Goal: Transaction & Acquisition: Download file/media

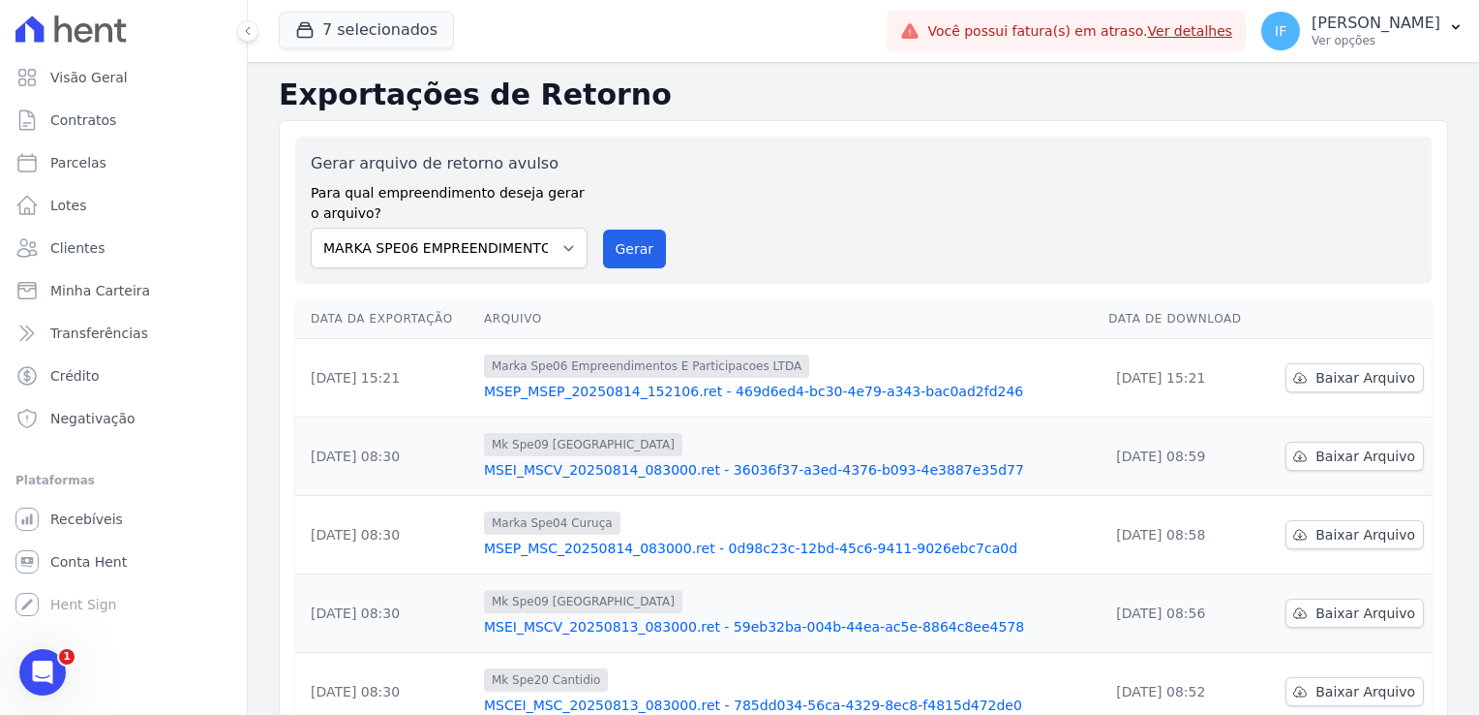
click at [871, 202] on div "Gerar arquivo de retorno avulso Para qual empreendimento deseja gerar o arquivo…" at bounding box center [864, 210] width 1106 height 116
click at [1350, 33] on p "Ver opções" at bounding box center [1376, 40] width 129 height 15
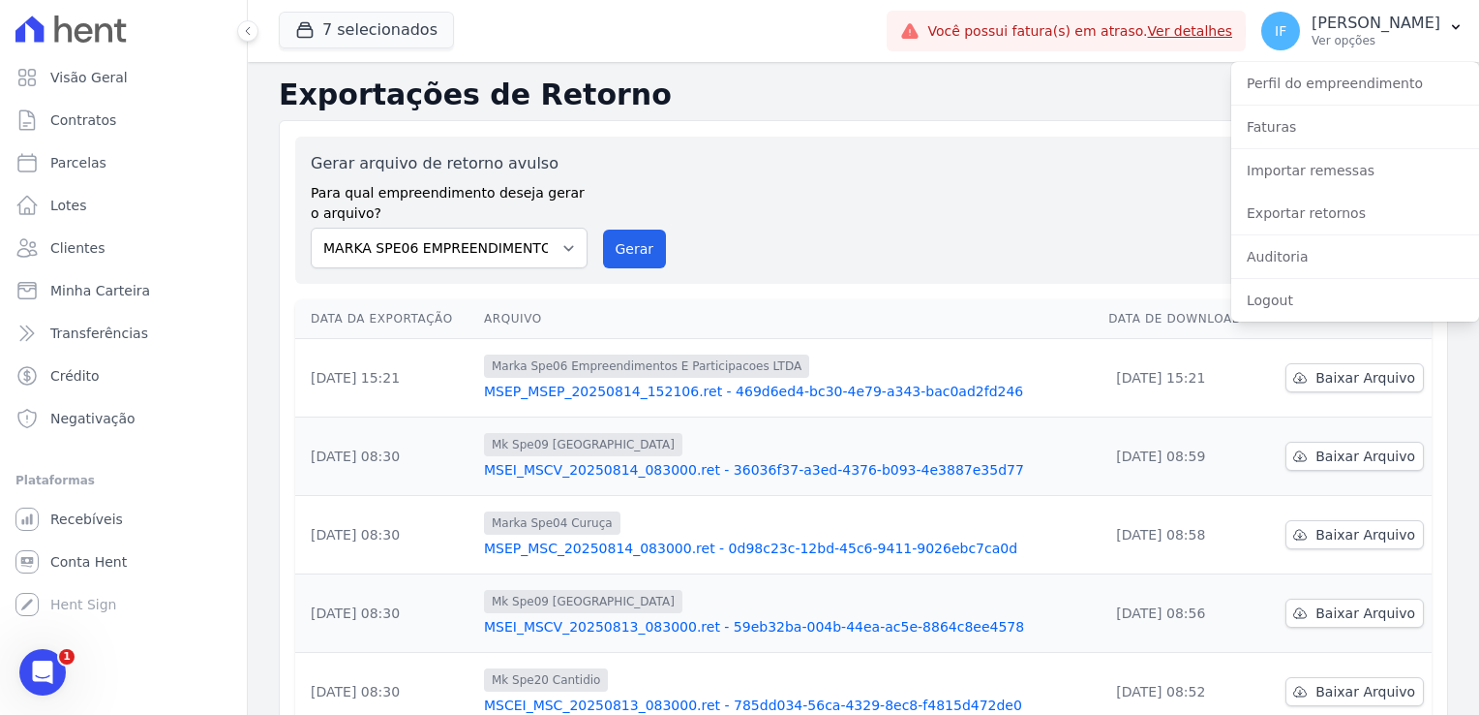
click at [1010, 188] on div "Gerar arquivo de retorno avulso Para qual empreendimento deseja gerar o arquivo…" at bounding box center [864, 210] width 1106 height 116
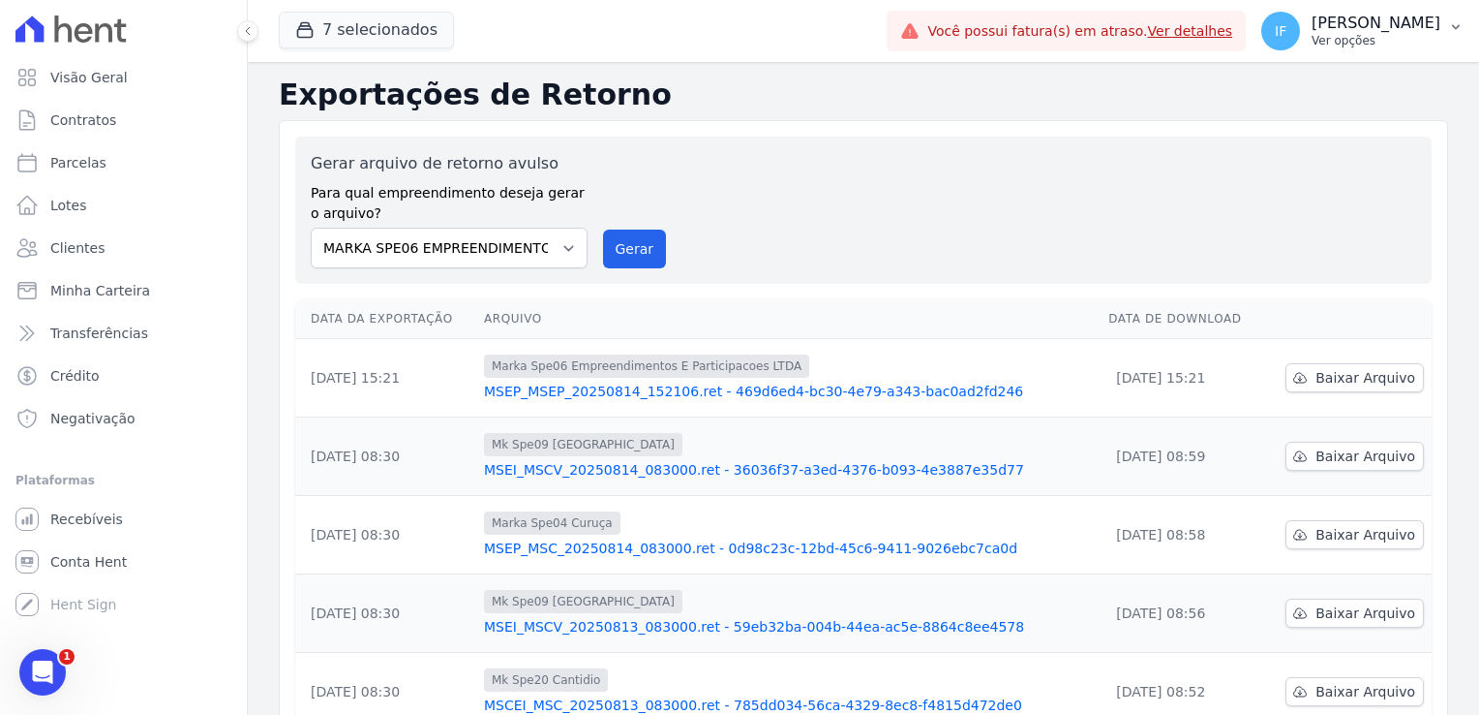
click at [1327, 43] on p "Ver opções" at bounding box center [1376, 40] width 129 height 15
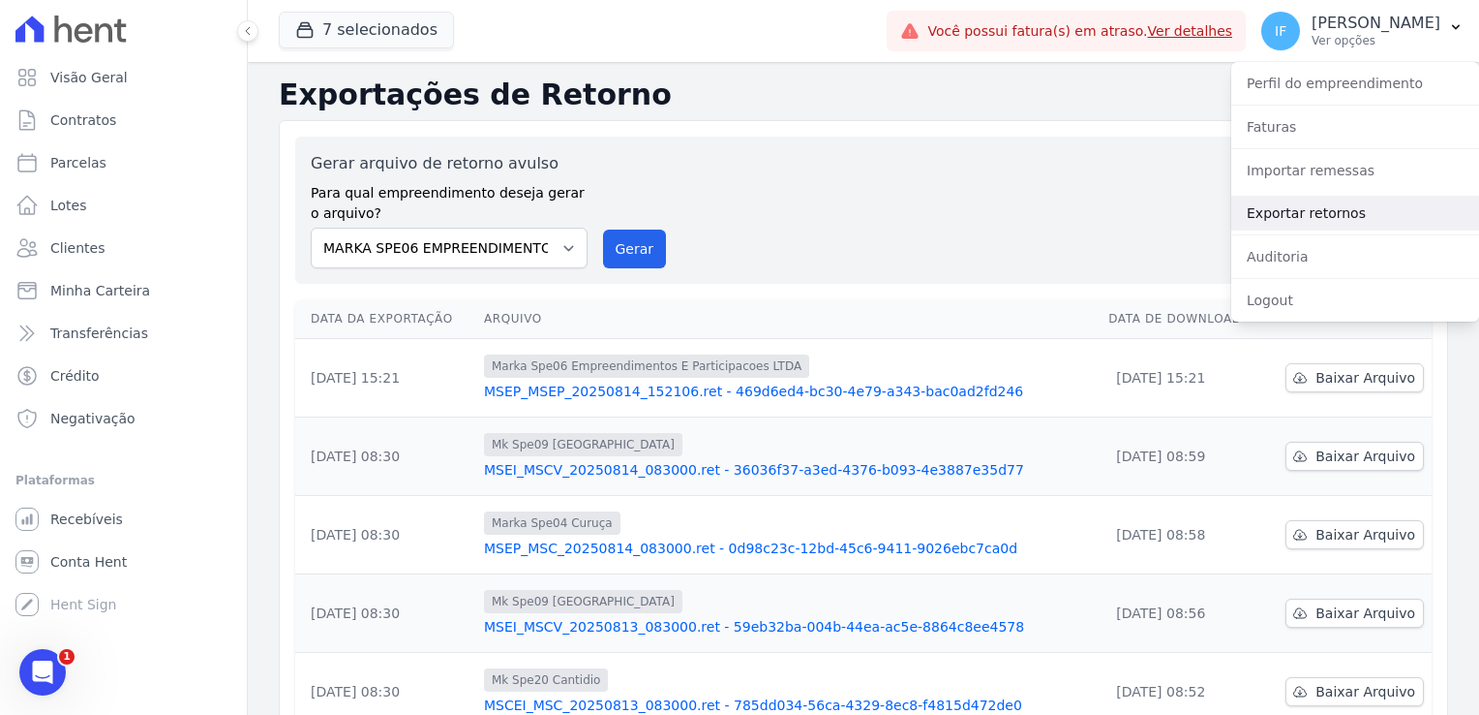
click at [1340, 222] on link "Exportar retornos" at bounding box center [1356, 213] width 248 height 35
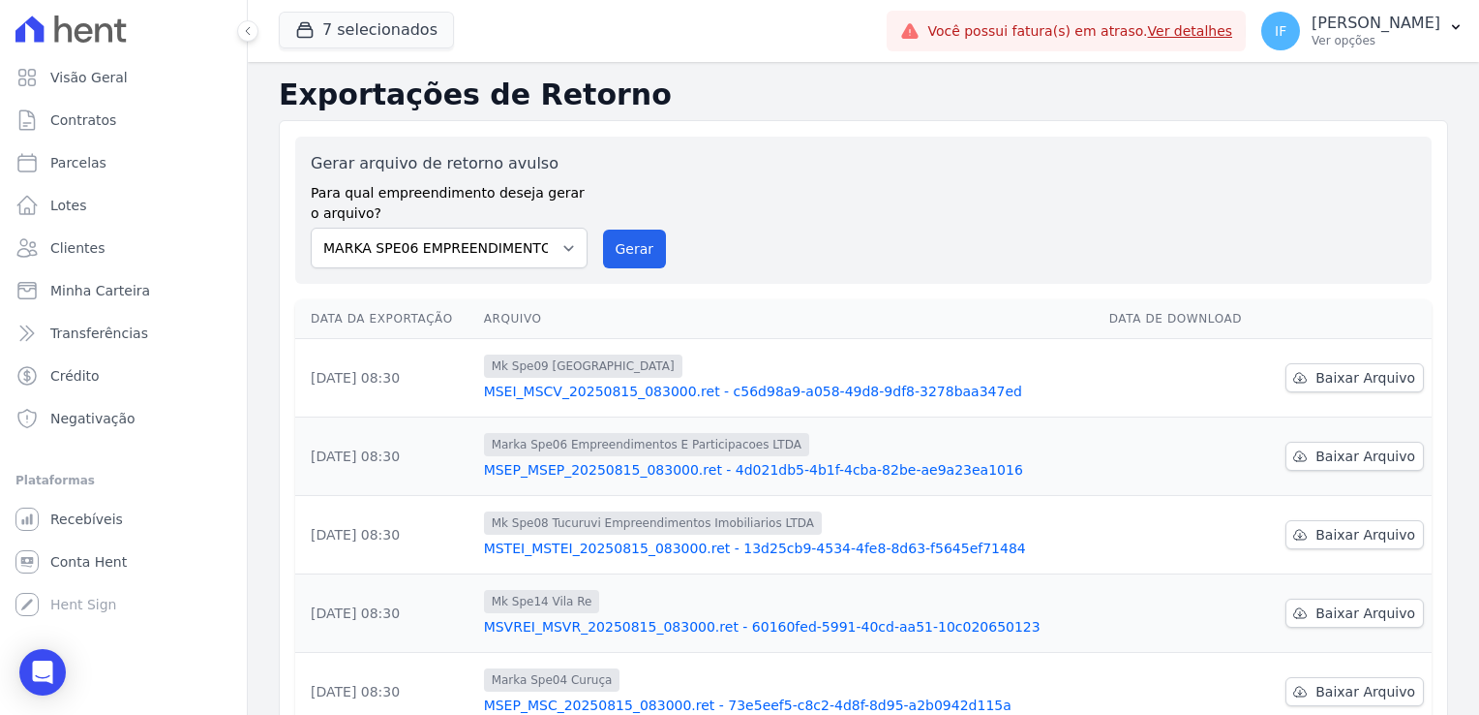
click at [778, 190] on div "Gerar arquivo de retorno avulso Para qual empreendimento deseja gerar o arquivo…" at bounding box center [864, 210] width 1106 height 116
click at [928, 210] on div "Gerar arquivo de retorno avulso Para qual empreendimento deseja gerar o arquivo…" at bounding box center [864, 210] width 1106 height 116
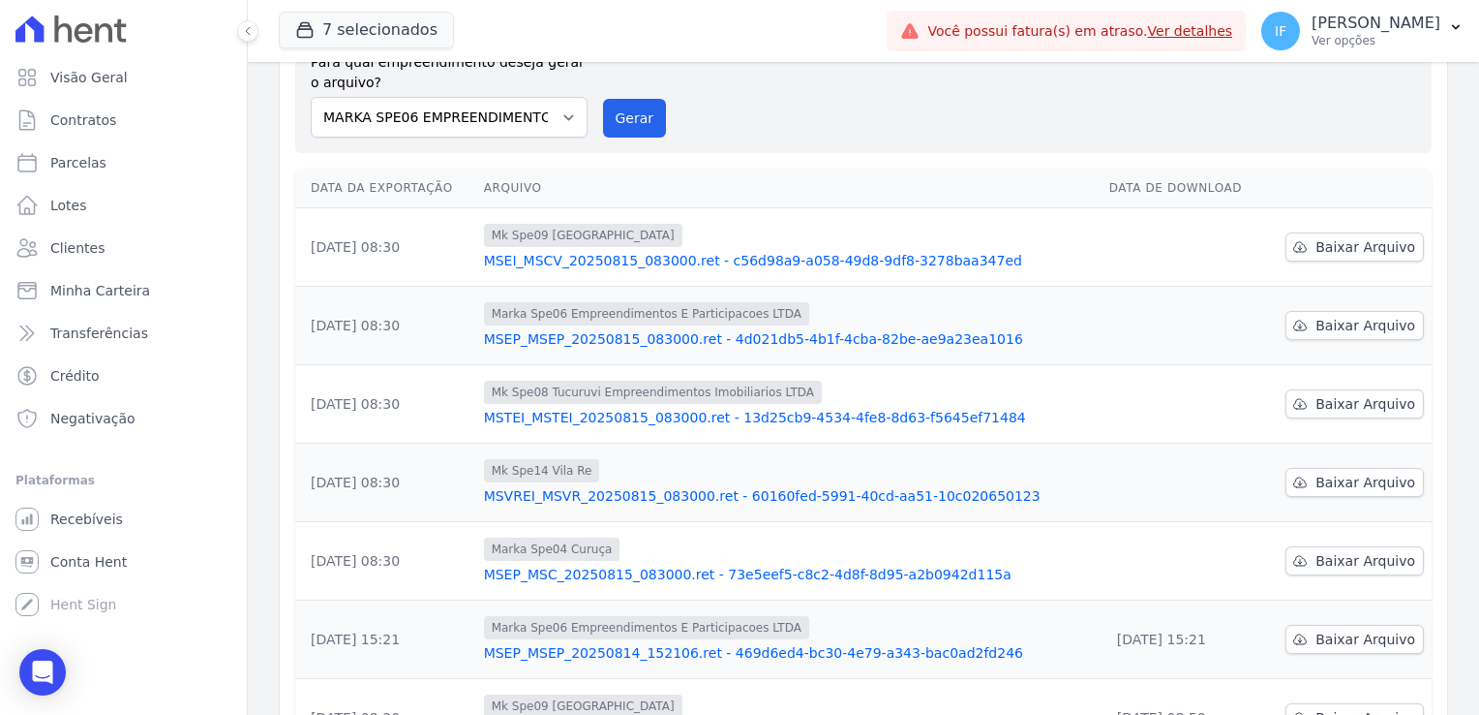
scroll to position [194, 0]
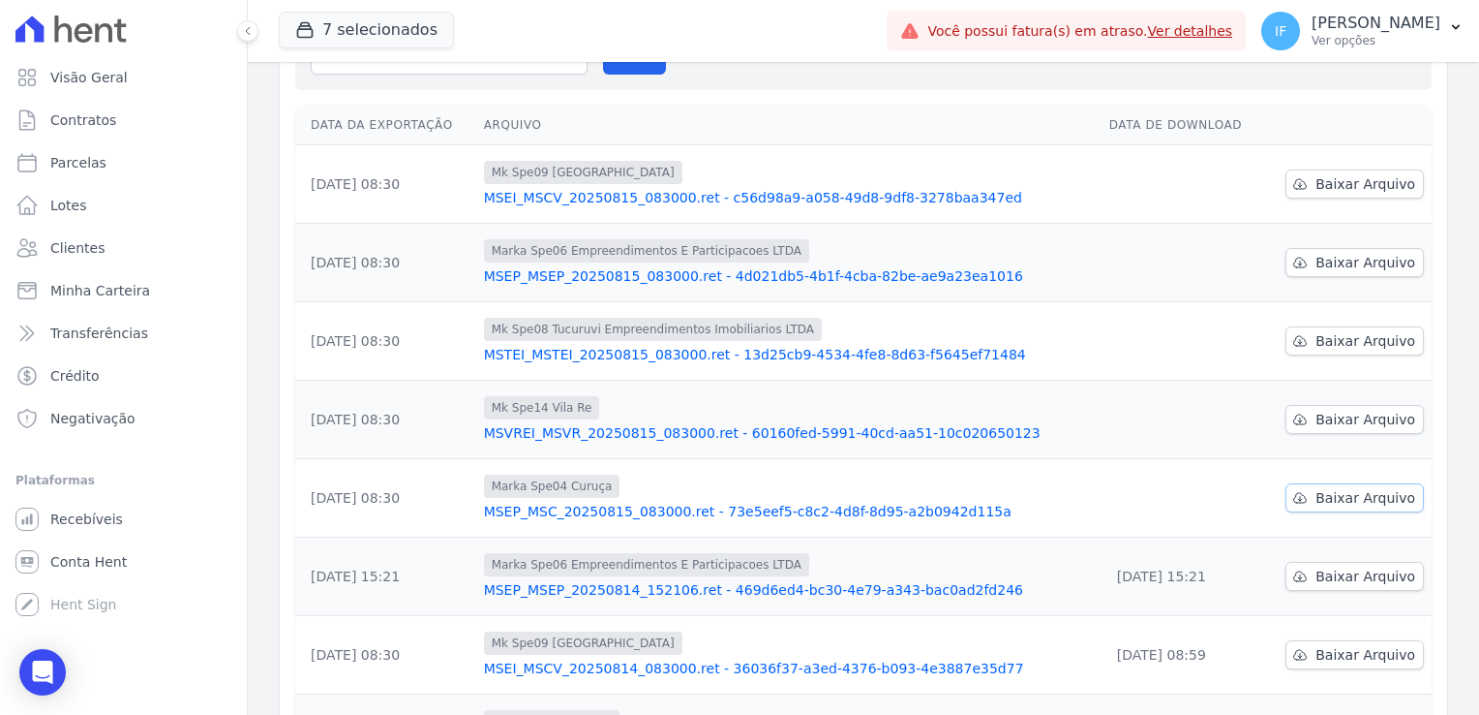
click at [1326, 497] on span "Baixar Arquivo" at bounding box center [1366, 497] width 100 height 19
click at [1305, 417] on link "Baixar Arquivo" at bounding box center [1355, 419] width 138 height 29
click at [1344, 337] on span "Baixar Arquivo" at bounding box center [1366, 340] width 100 height 19
click at [1329, 261] on span "Baixar Arquivo" at bounding box center [1366, 262] width 100 height 19
click at [1342, 264] on span "Baixar Arquivo" at bounding box center [1366, 262] width 100 height 19
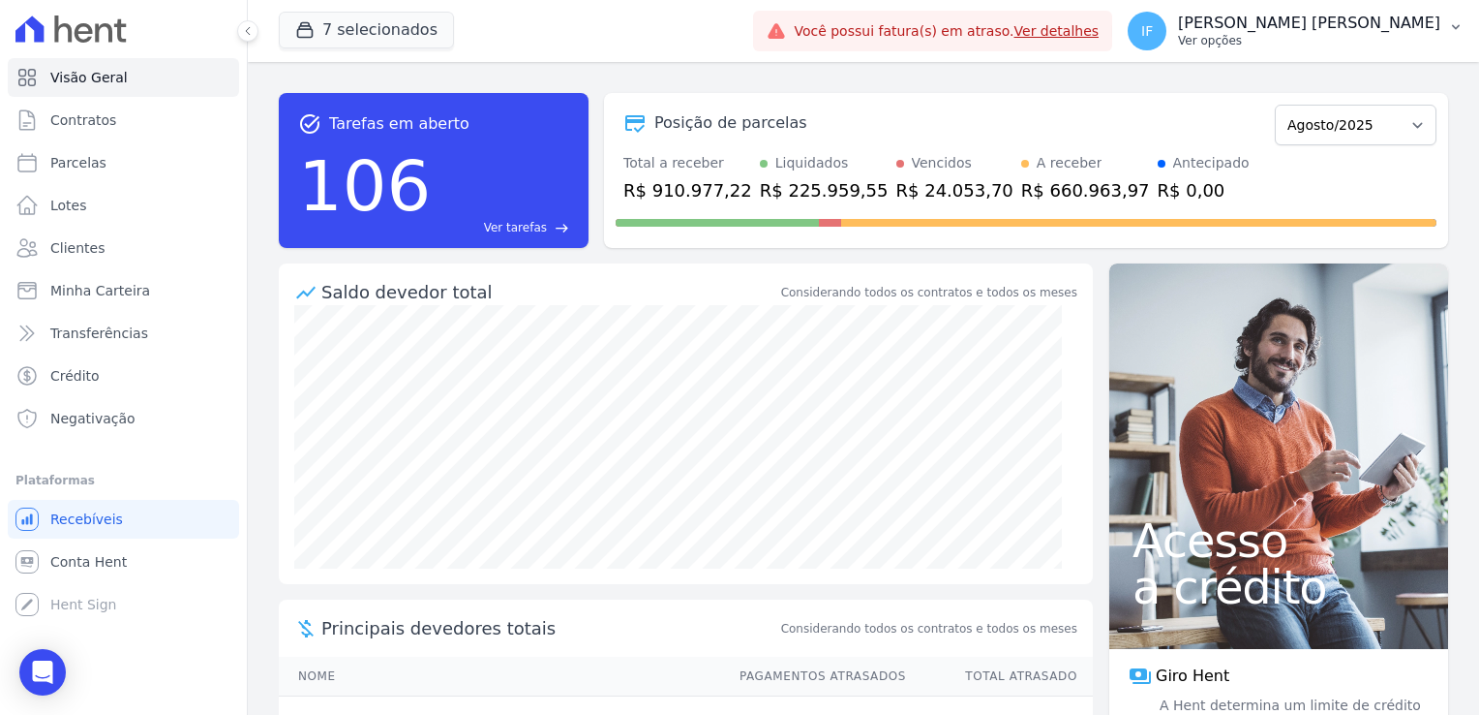
click at [1285, 37] on p "Ver opções" at bounding box center [1309, 40] width 262 height 15
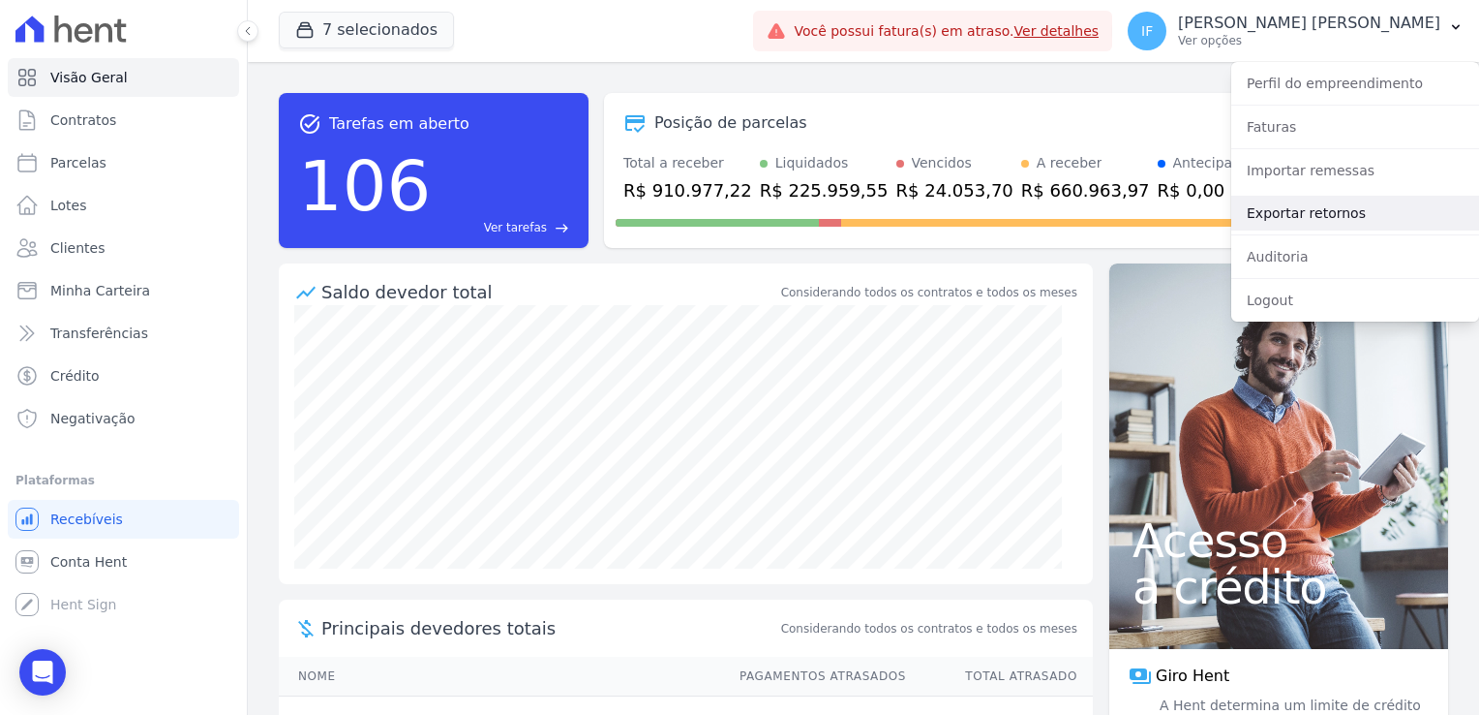
click at [1279, 218] on link "Exportar retornos" at bounding box center [1356, 213] width 248 height 35
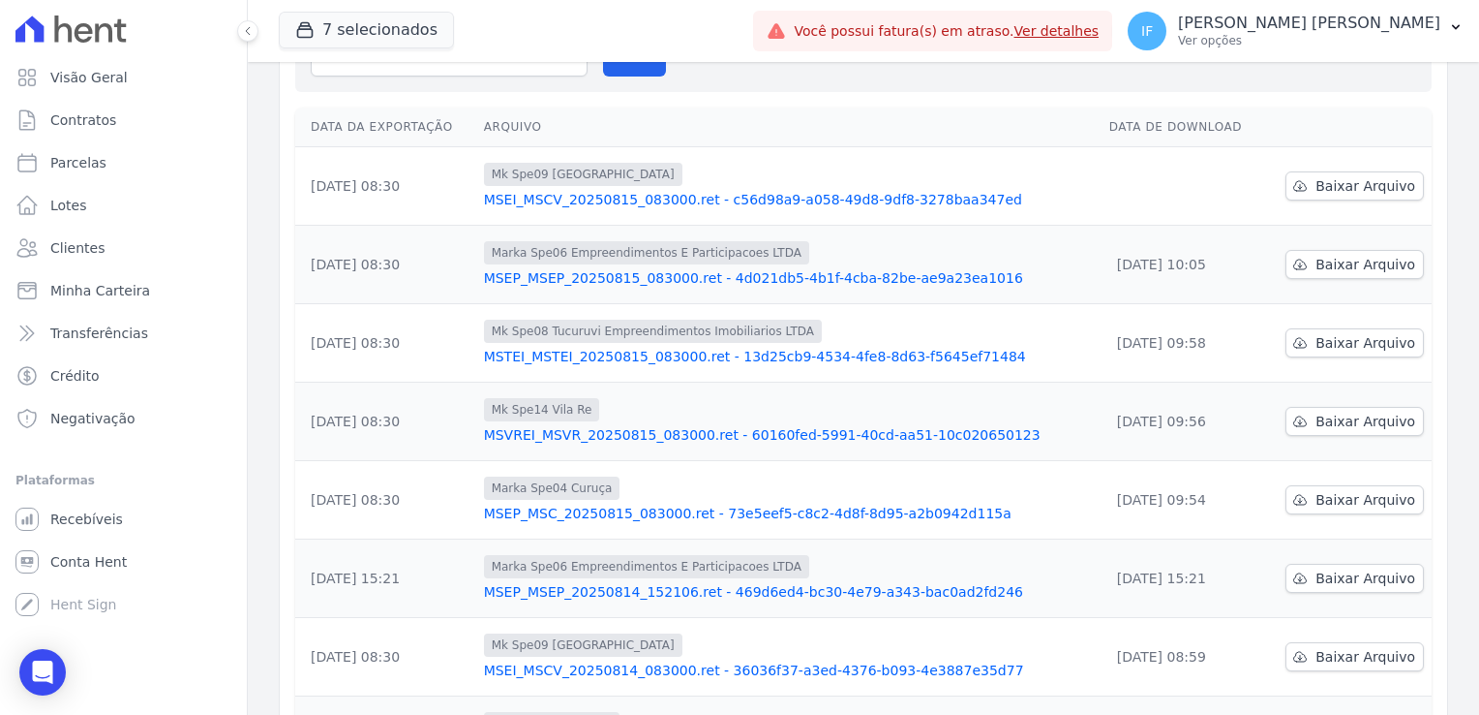
scroll to position [97, 0]
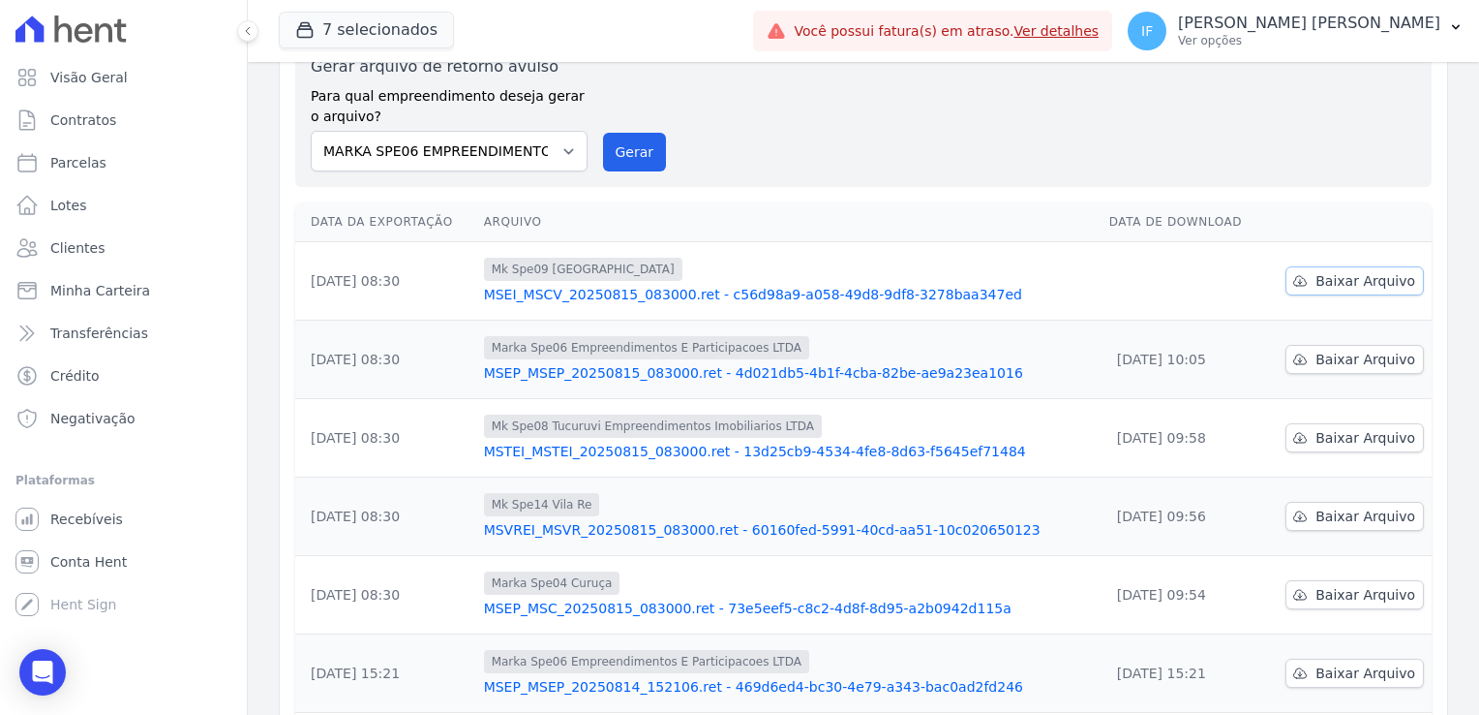
click at [1333, 281] on span "Baixar Arquivo" at bounding box center [1366, 280] width 100 height 19
click at [1352, 280] on span "Baixar Arquivo" at bounding box center [1366, 280] width 100 height 19
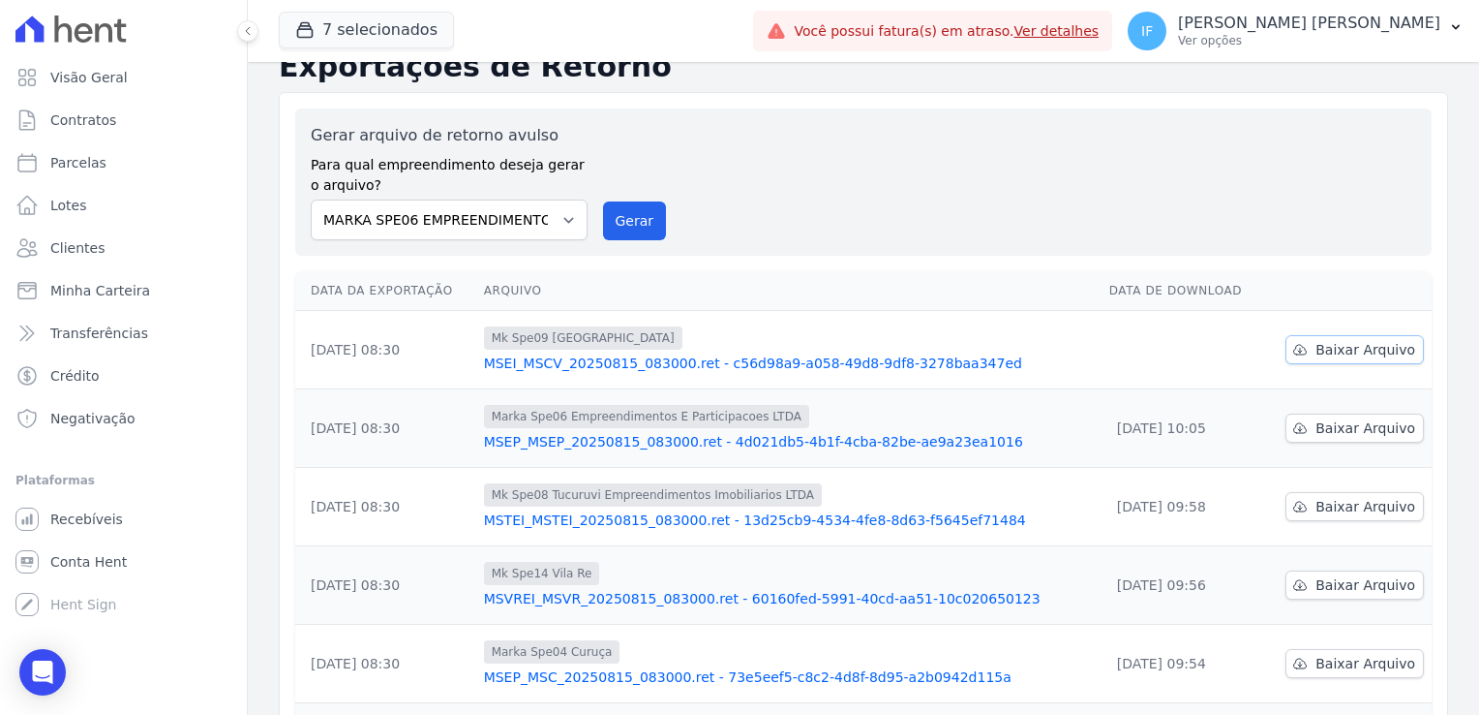
scroll to position [0, 0]
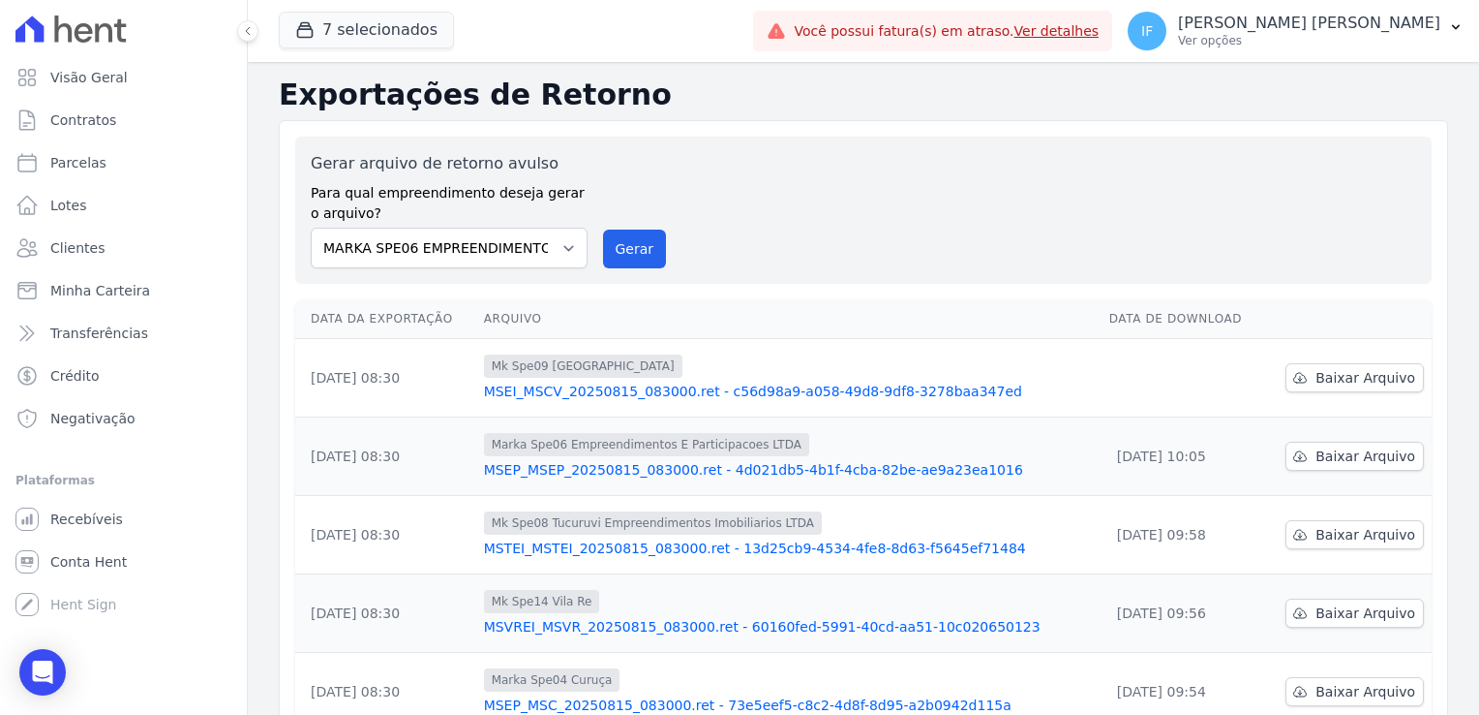
click at [1104, 417] on td "15/08/2025, 10:05" at bounding box center [1183, 456] width 163 height 78
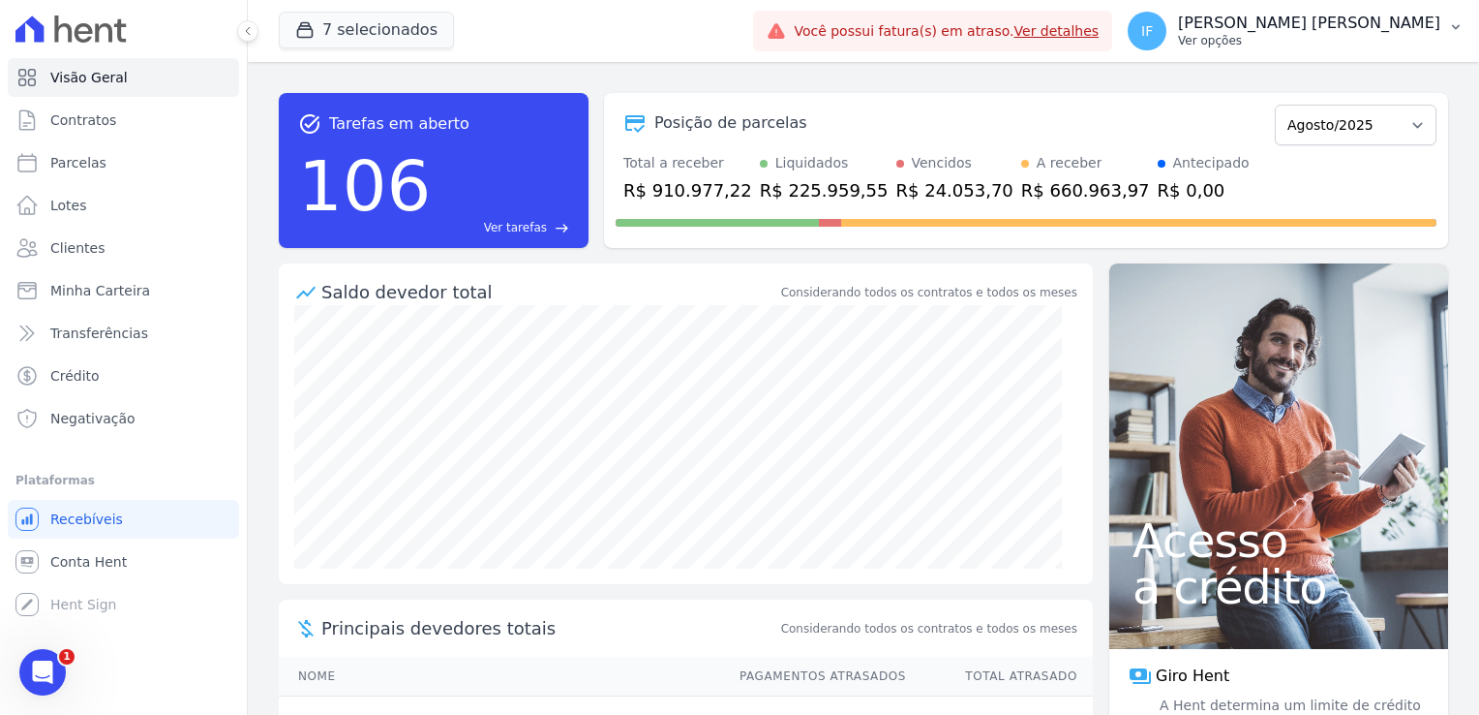
click at [1312, 41] on p "Ver opções" at bounding box center [1309, 40] width 262 height 15
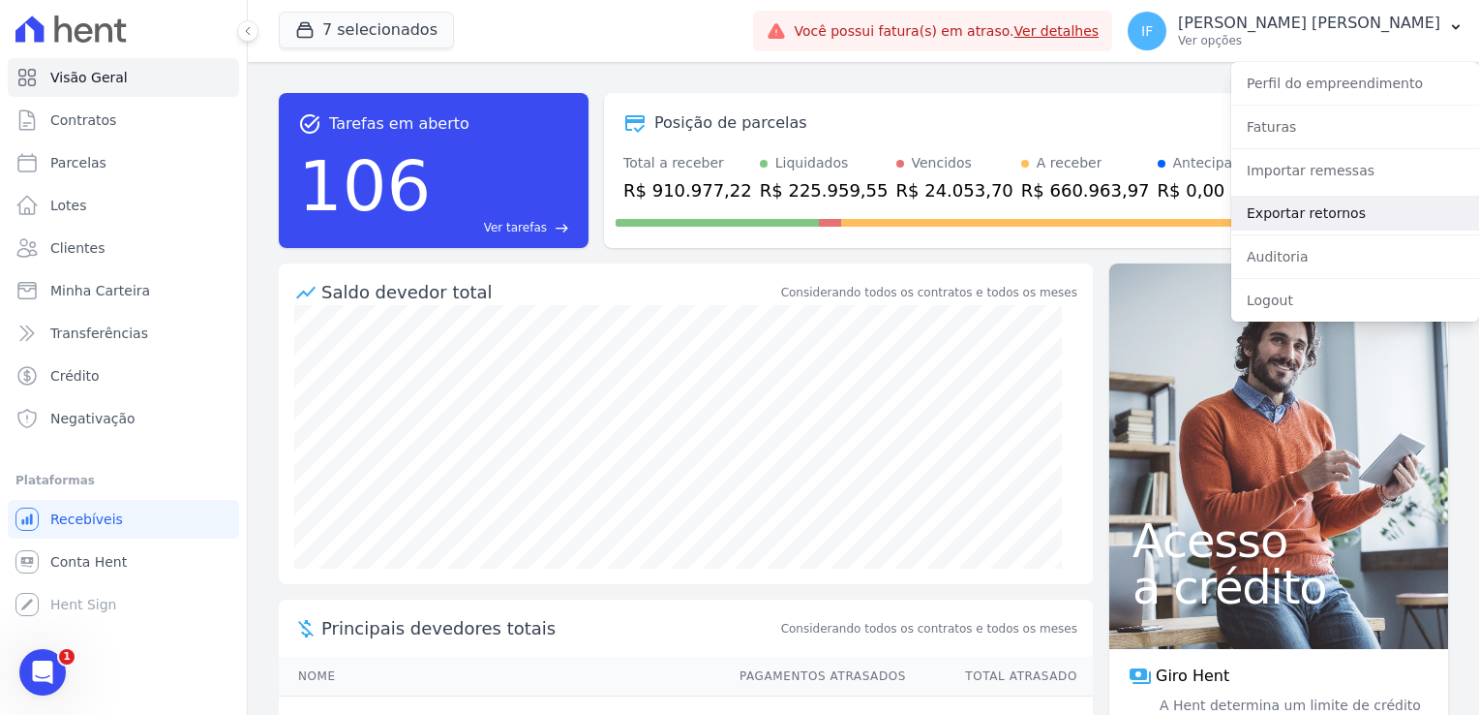
click at [1342, 222] on link "Exportar retornos" at bounding box center [1356, 213] width 248 height 35
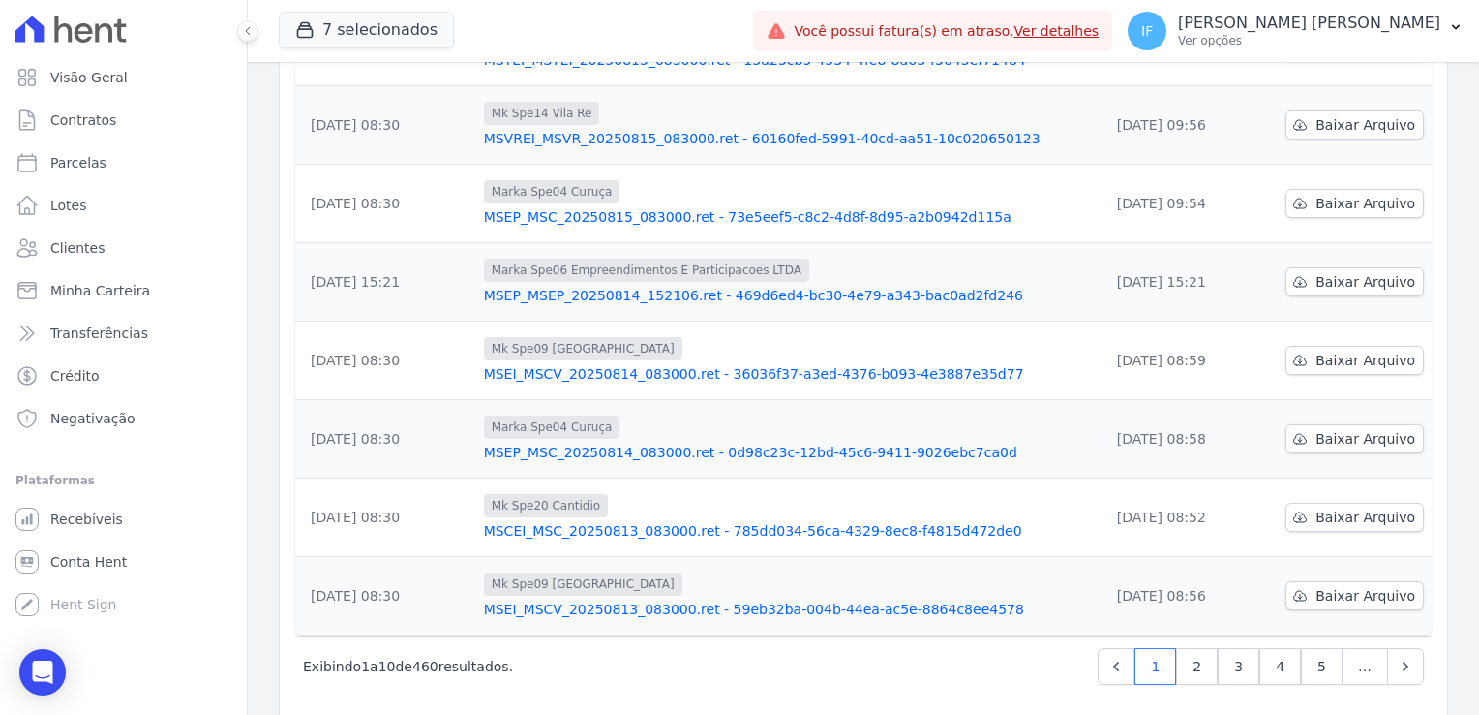
scroll to position [505, 0]
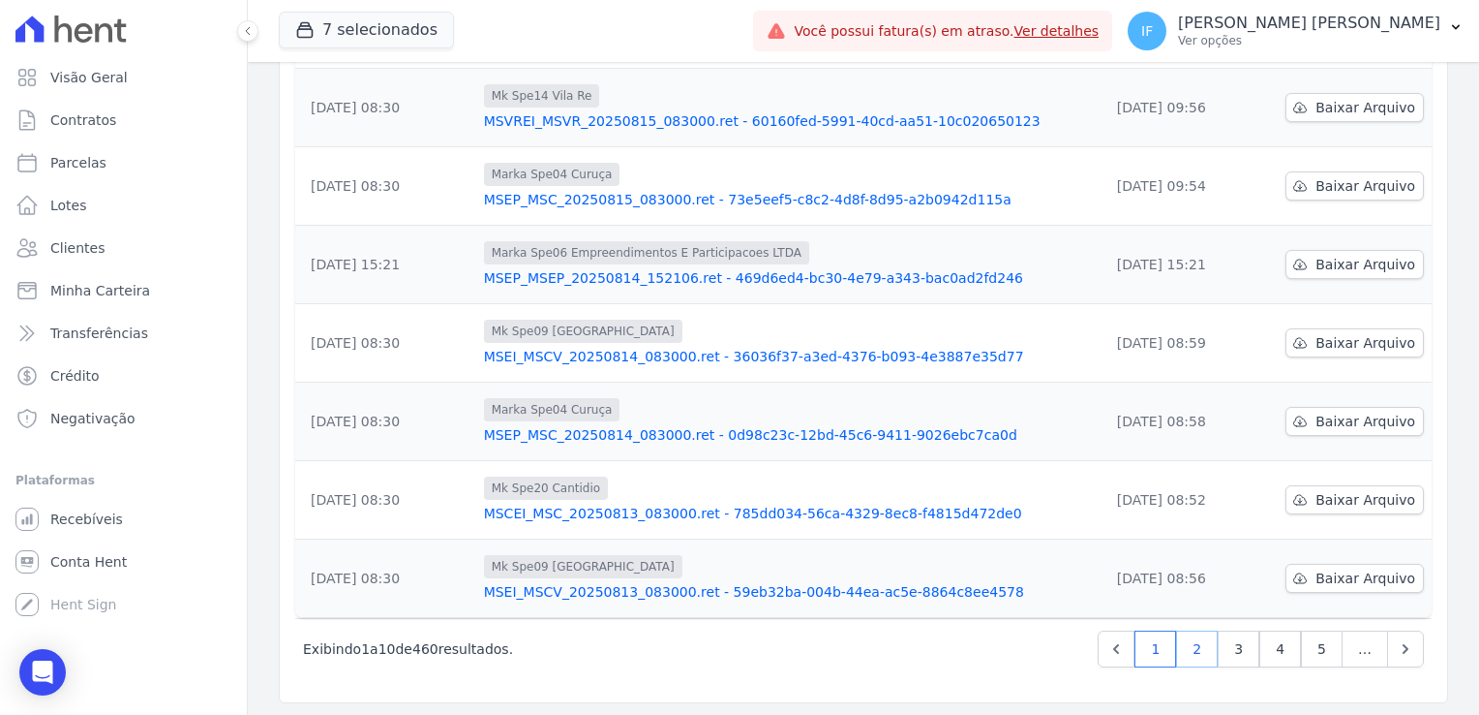
click at [1185, 642] on link "2" at bounding box center [1197, 648] width 42 height 37
